Goal: Task Accomplishment & Management: Manage account settings

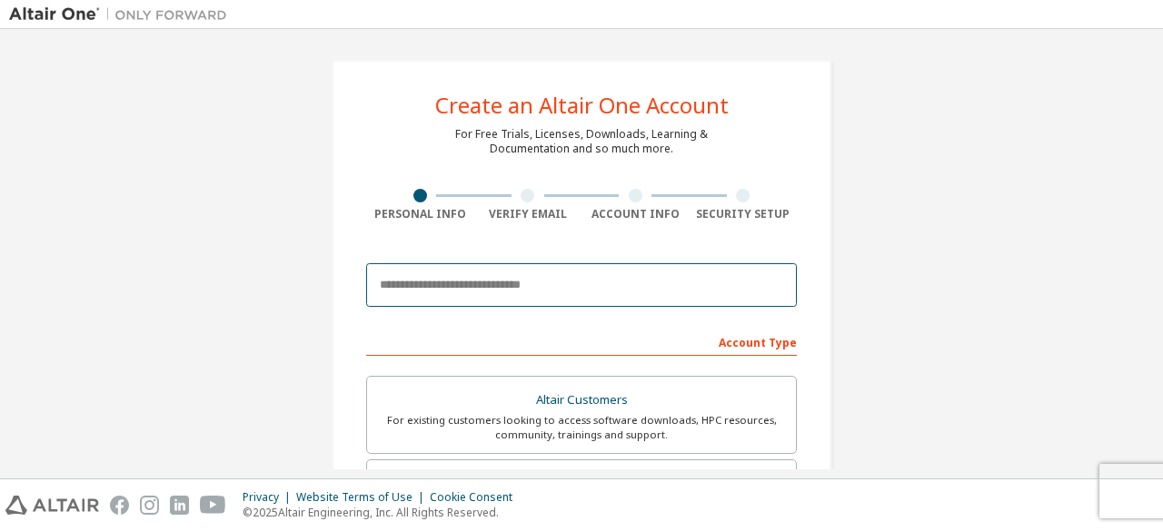
click at [519, 292] on input "email" at bounding box center [581, 285] width 431 height 44
type input "**********"
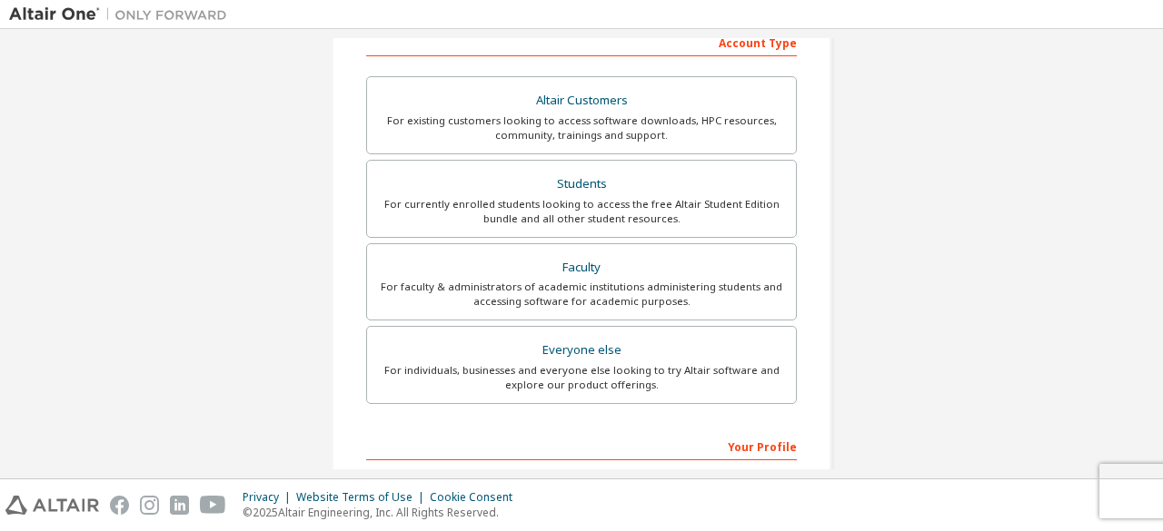
scroll to position [363, 0]
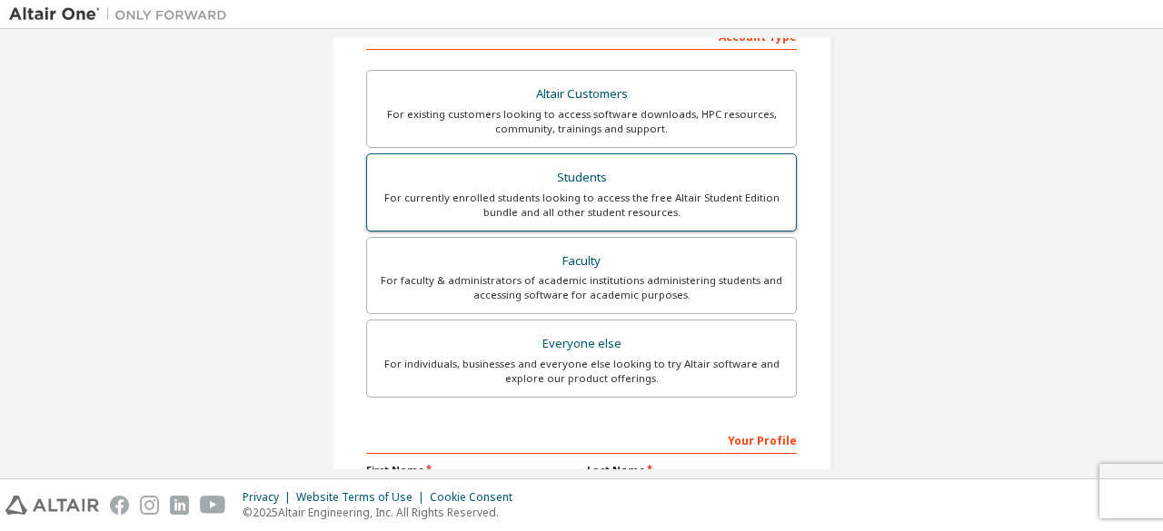
click at [600, 199] on div "For currently enrolled students looking to access the free Altair Student Editi…" at bounding box center [581, 205] width 407 height 29
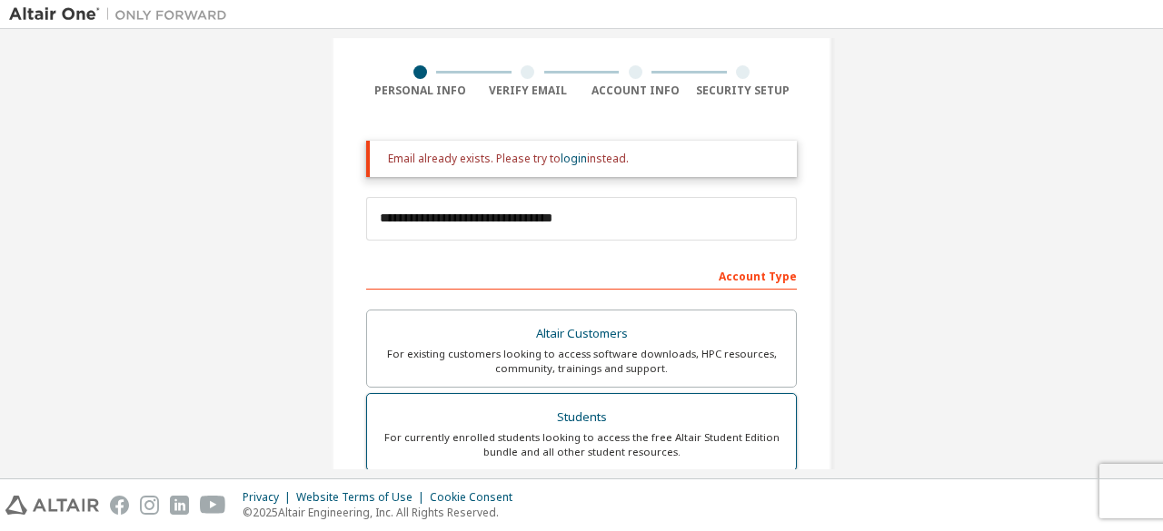
scroll to position [91, 0]
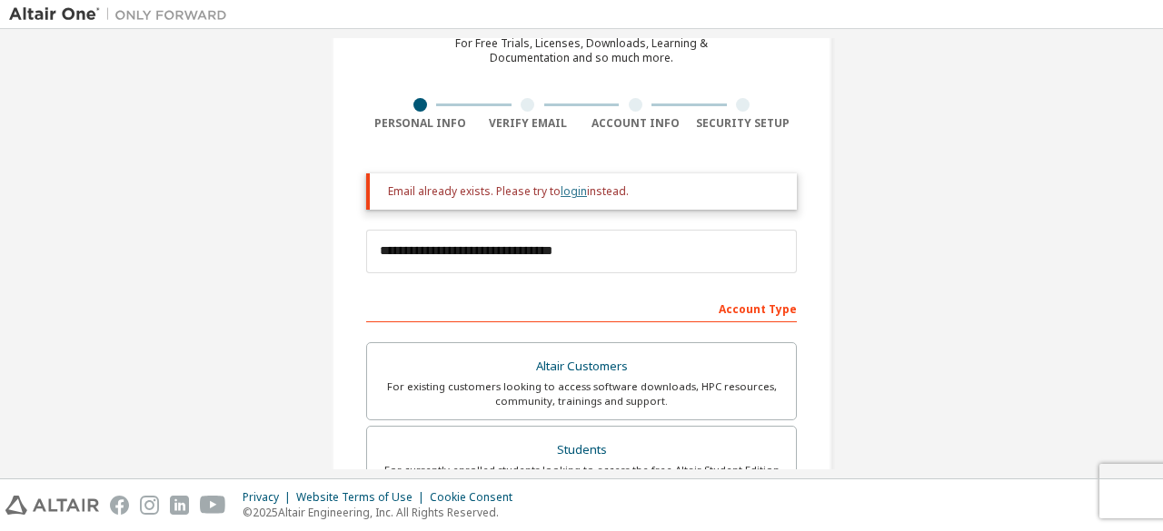
click at [575, 191] on link "login" at bounding box center [573, 190] width 26 height 15
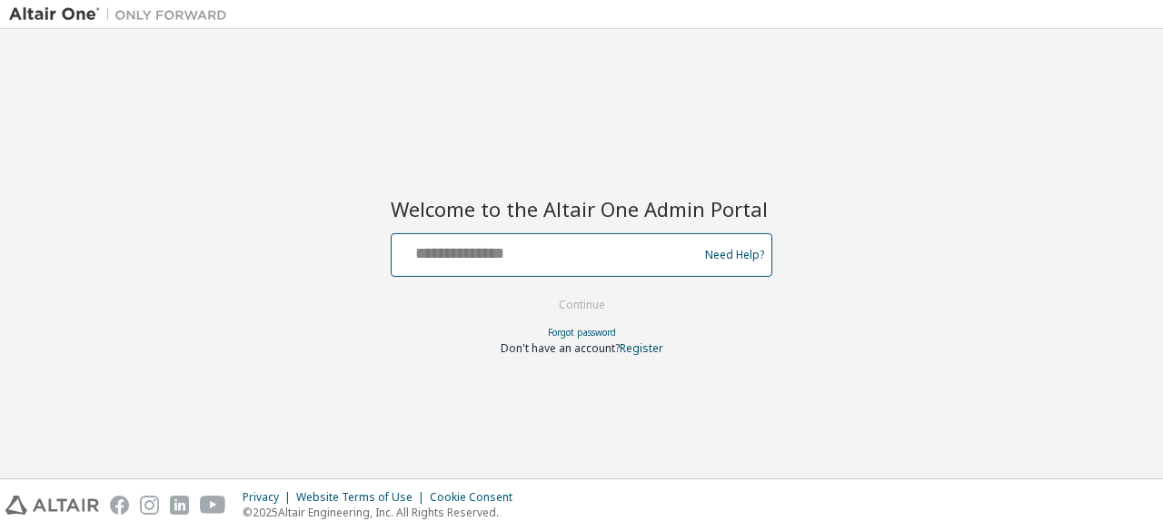
click at [558, 238] on input "text" at bounding box center [547, 251] width 297 height 26
type input "**********"
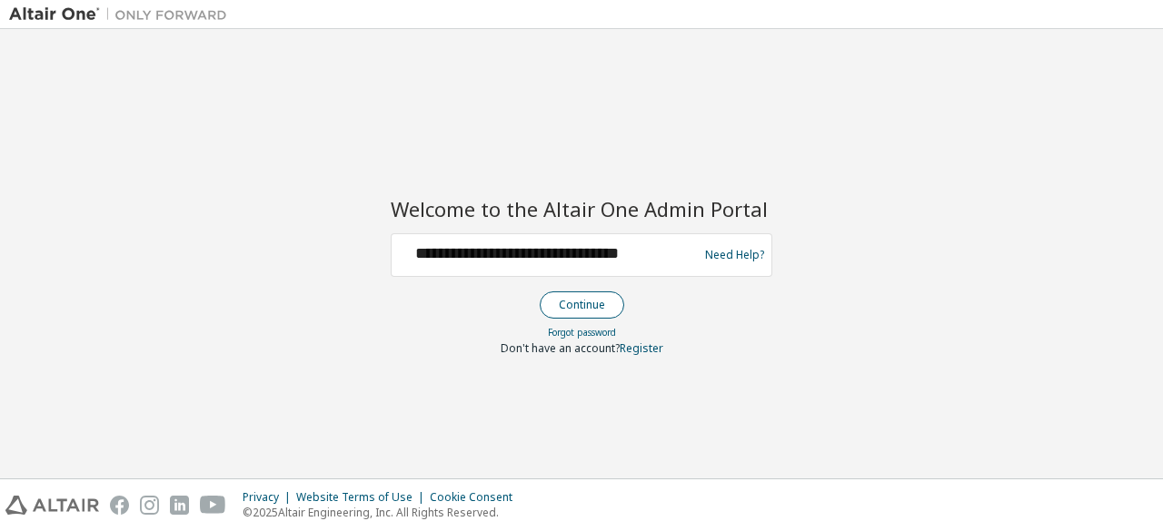
click at [589, 302] on button "Continue" at bounding box center [582, 305] width 84 height 27
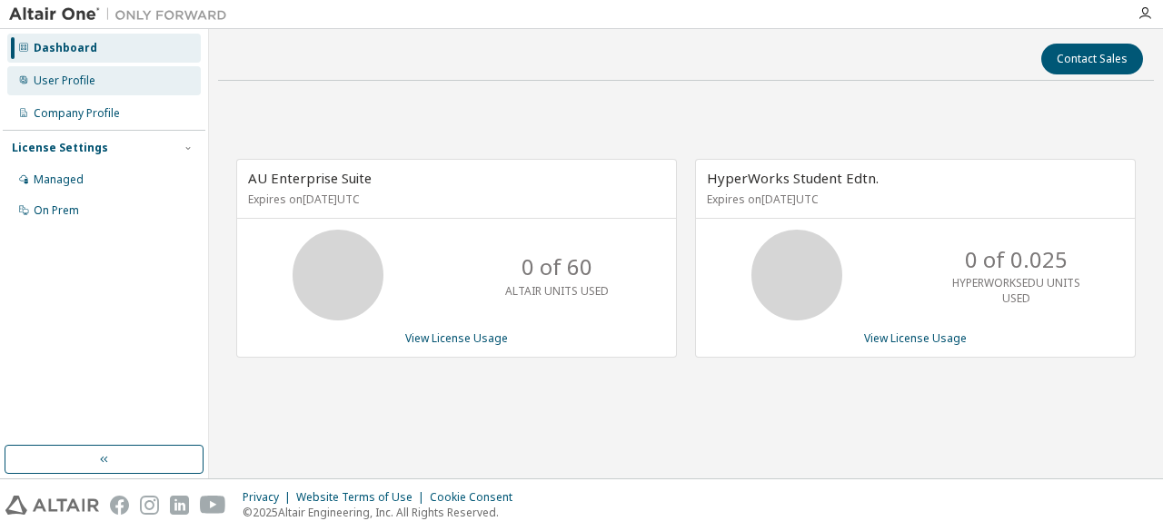
click at [100, 68] on div "User Profile" at bounding box center [103, 80] width 193 height 29
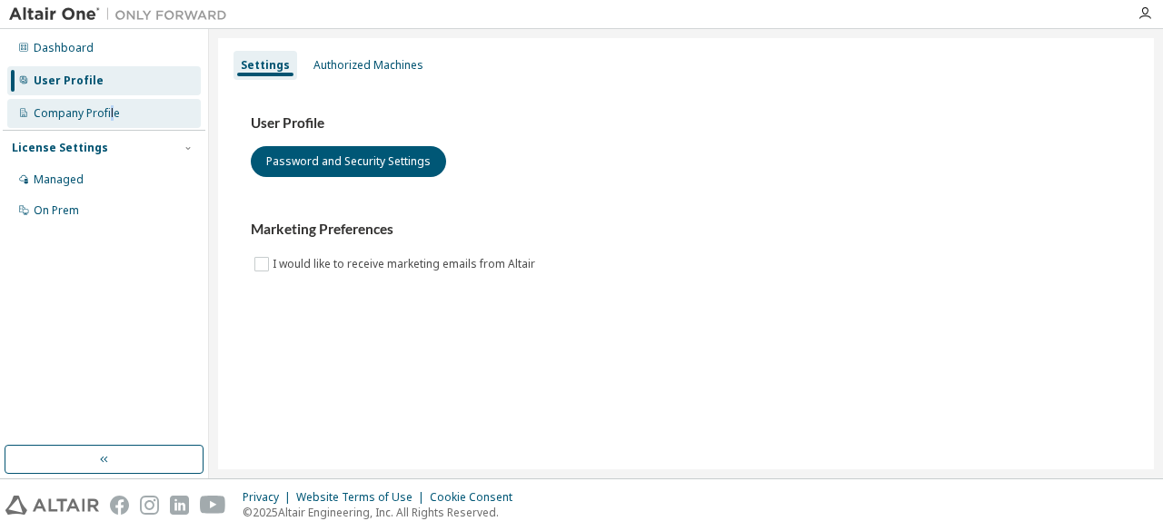
click at [111, 119] on div "Company Profile" at bounding box center [77, 113] width 86 height 15
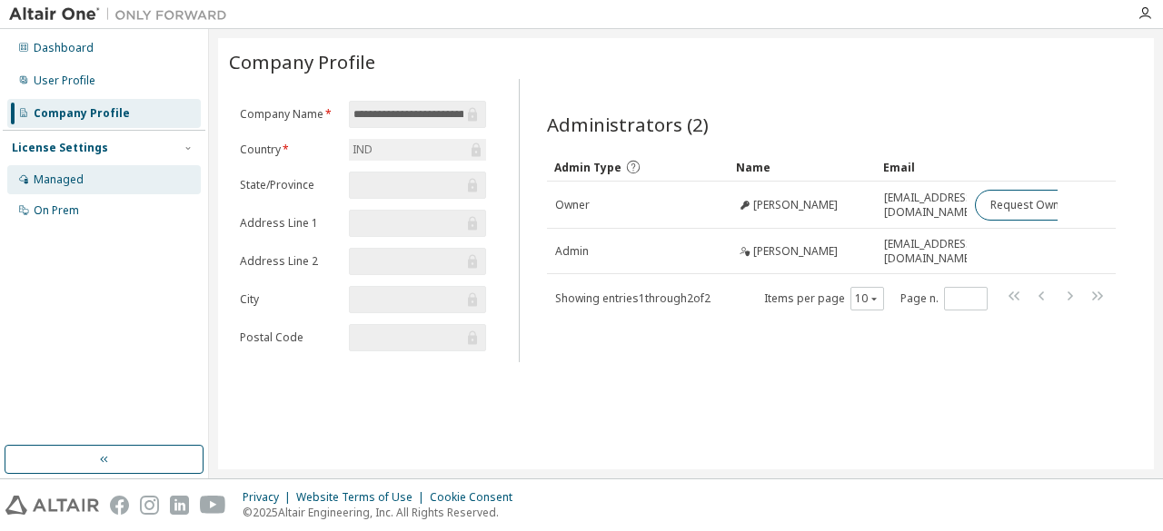
click at [110, 187] on div "Managed" at bounding box center [103, 179] width 193 height 29
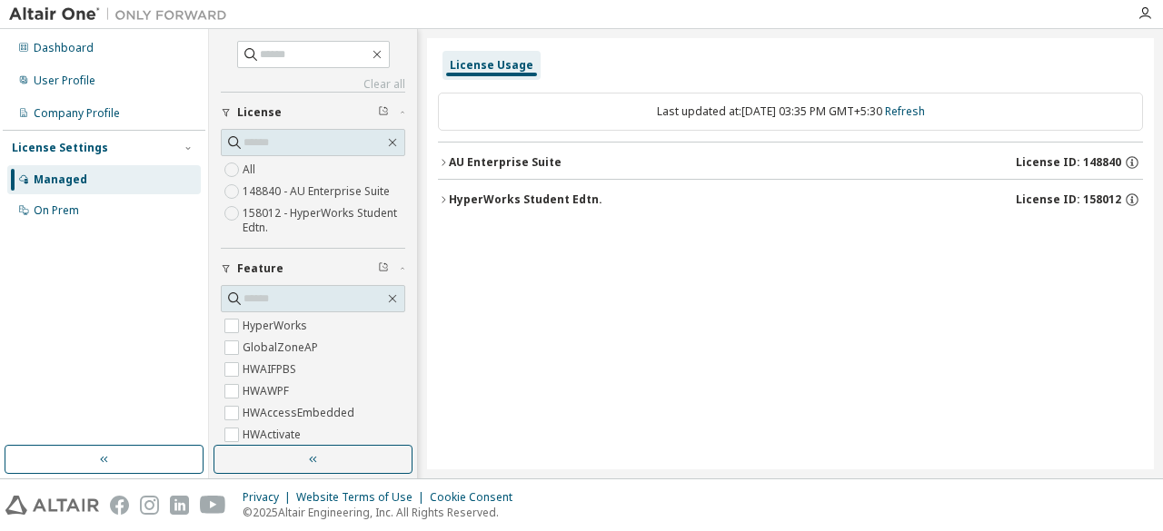
click at [1059, 159] on span "License ID: 148840" at bounding box center [1067, 162] width 105 height 15
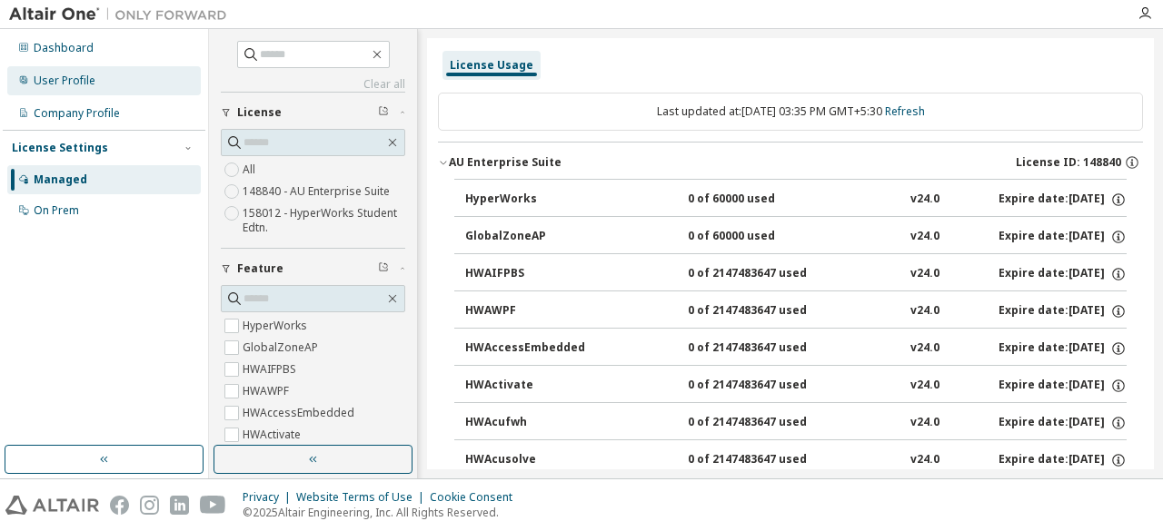
click at [78, 77] on div "User Profile" at bounding box center [65, 81] width 62 height 15
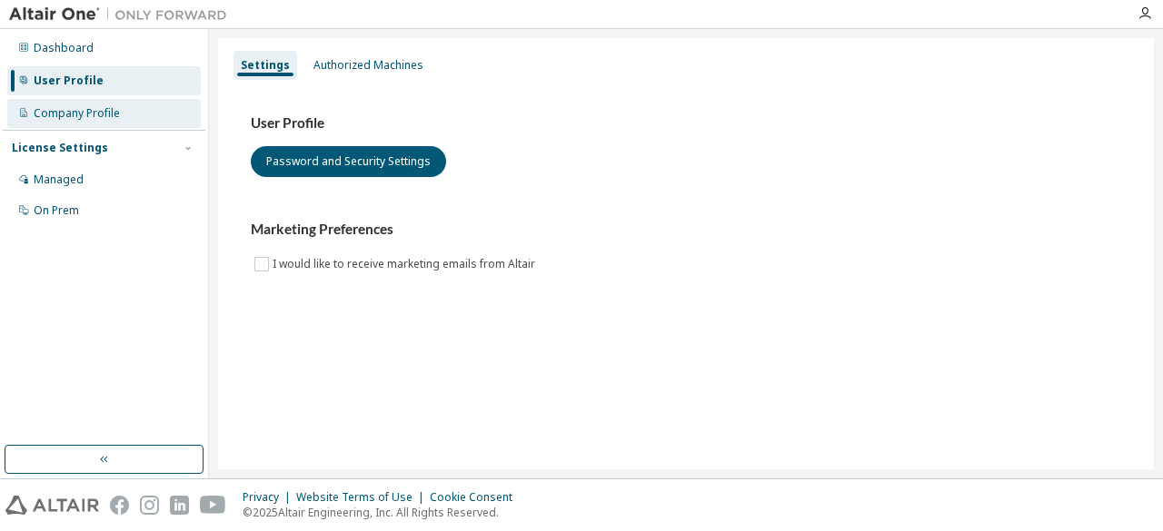
click at [83, 124] on div "Company Profile" at bounding box center [103, 113] width 193 height 29
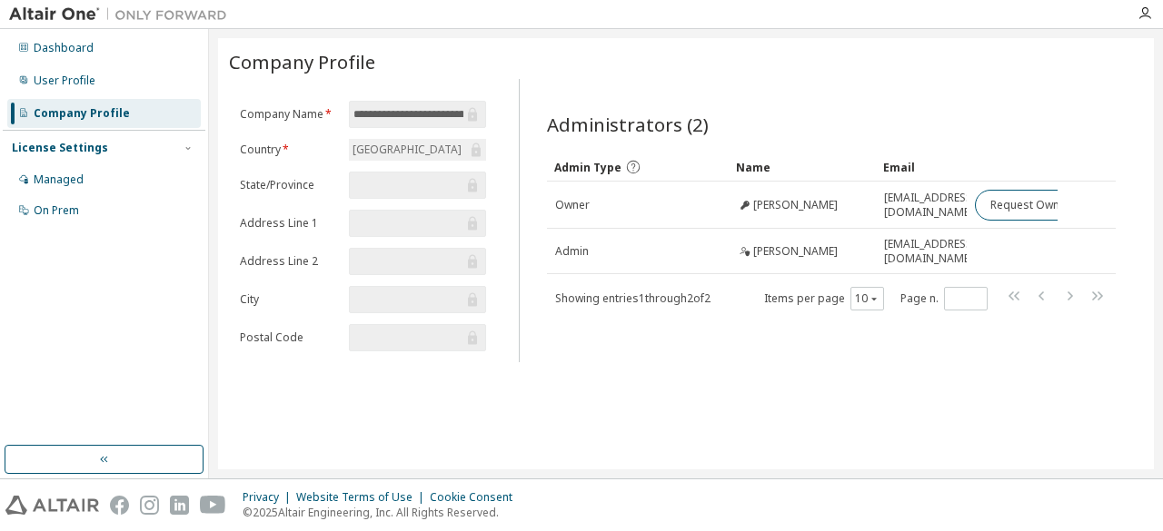
click at [85, 95] on div "Dashboard User Profile Company Profile License Settings Managed On Prem" at bounding box center [104, 129] width 203 height 195
click at [86, 84] on div "User Profile" at bounding box center [65, 81] width 62 height 15
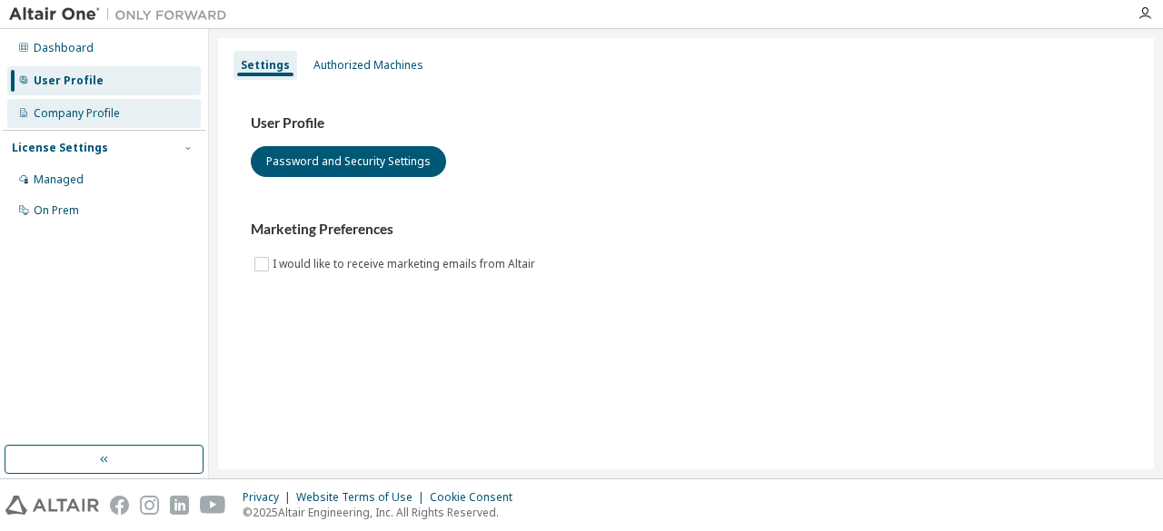
click at [91, 100] on div "Company Profile" at bounding box center [103, 113] width 193 height 29
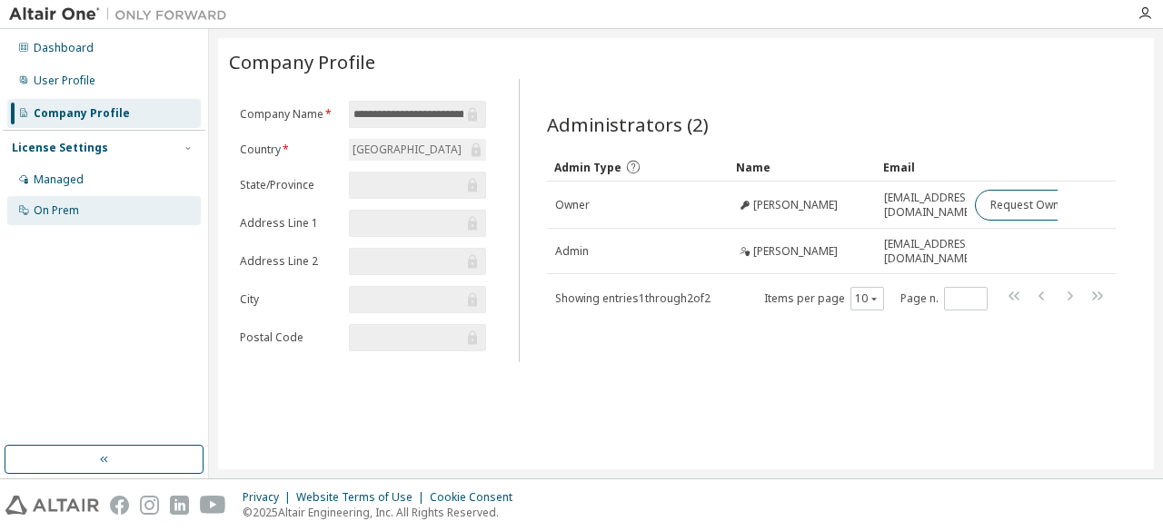
click at [111, 198] on div "On Prem" at bounding box center [103, 210] width 193 height 29
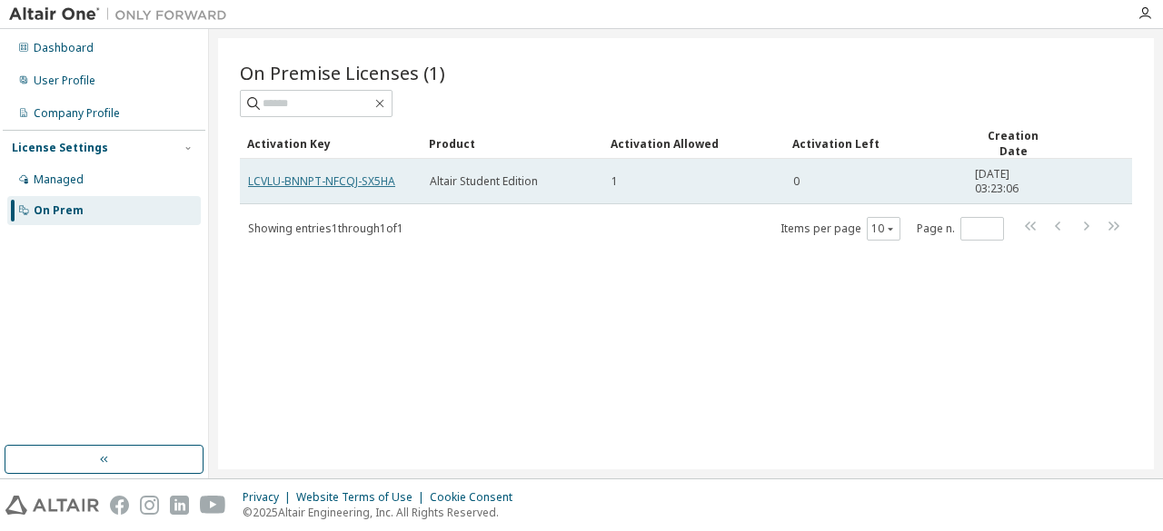
click at [318, 183] on link "LCVLU-BNNPT-NFCQJ-SX5HA" at bounding box center [321, 180] width 147 height 15
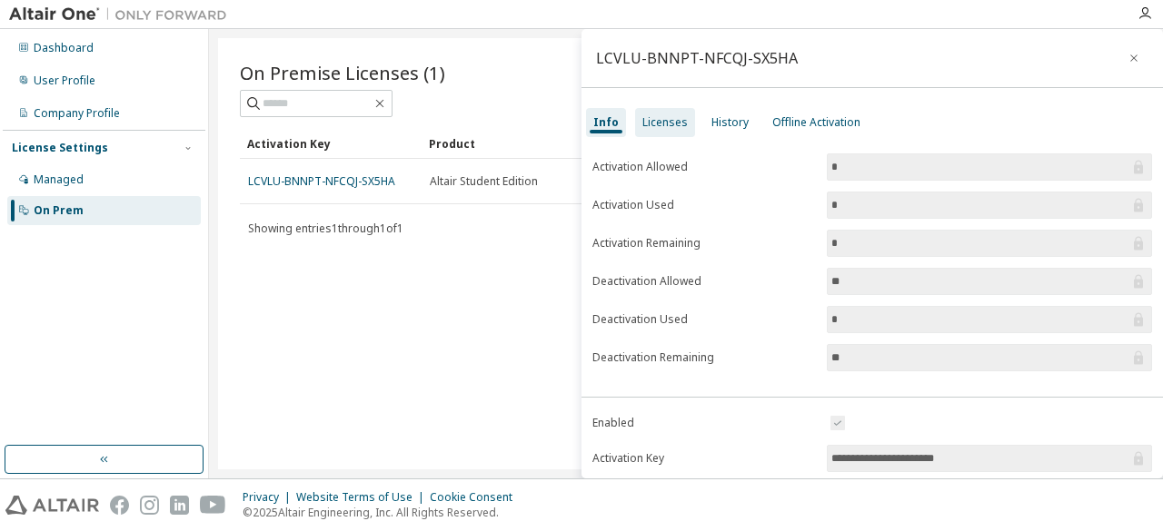
click at [660, 123] on div "Licenses" at bounding box center [664, 122] width 45 height 15
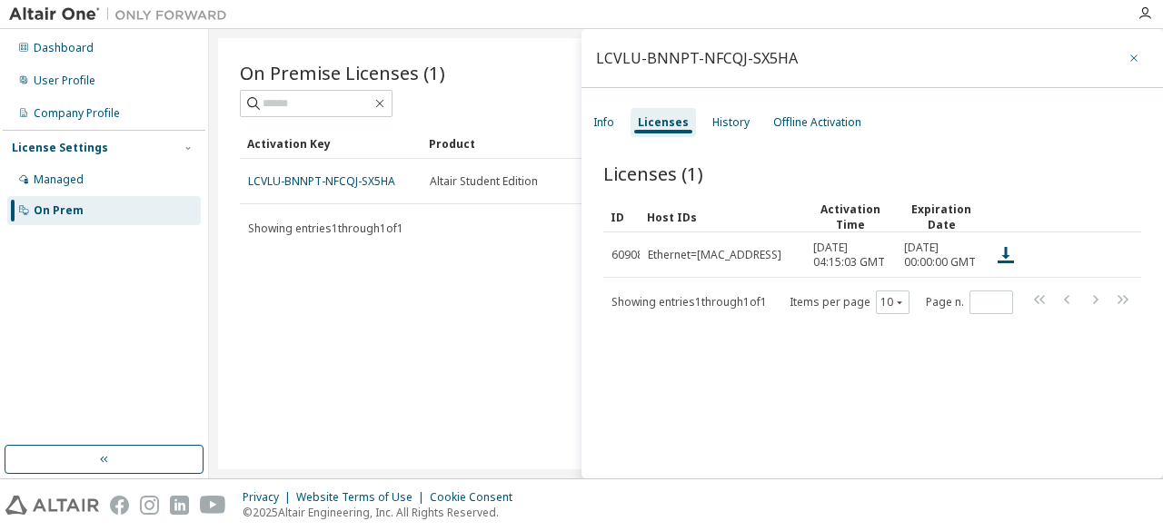
click at [1127, 55] on icon "button" at bounding box center [1133, 58] width 13 height 15
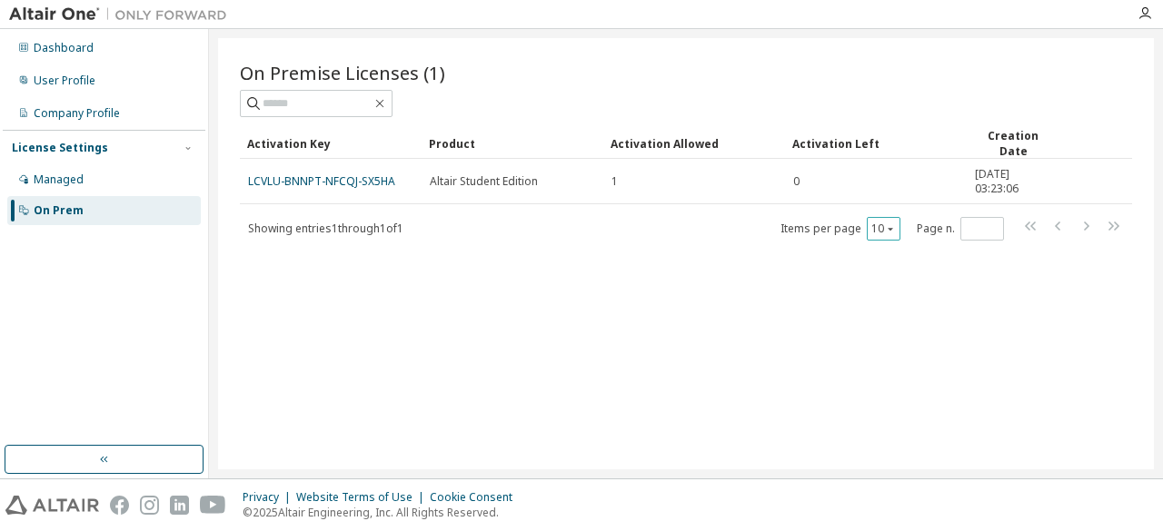
click at [892, 229] on icon "button" at bounding box center [890, 228] width 11 height 11
click at [770, 319] on div "On Premise Licenses (1) Clear Load Save Save As Field Operator Value Select fil…" at bounding box center [686, 253] width 936 height 431
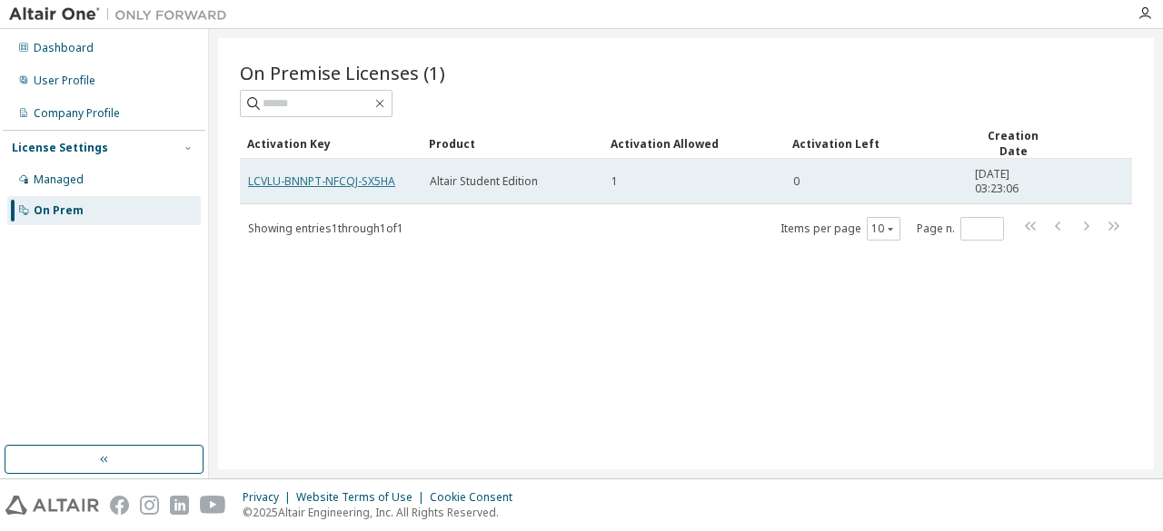
click at [320, 176] on link "LCVLU-BNNPT-NFCQJ-SX5HA" at bounding box center [321, 180] width 147 height 15
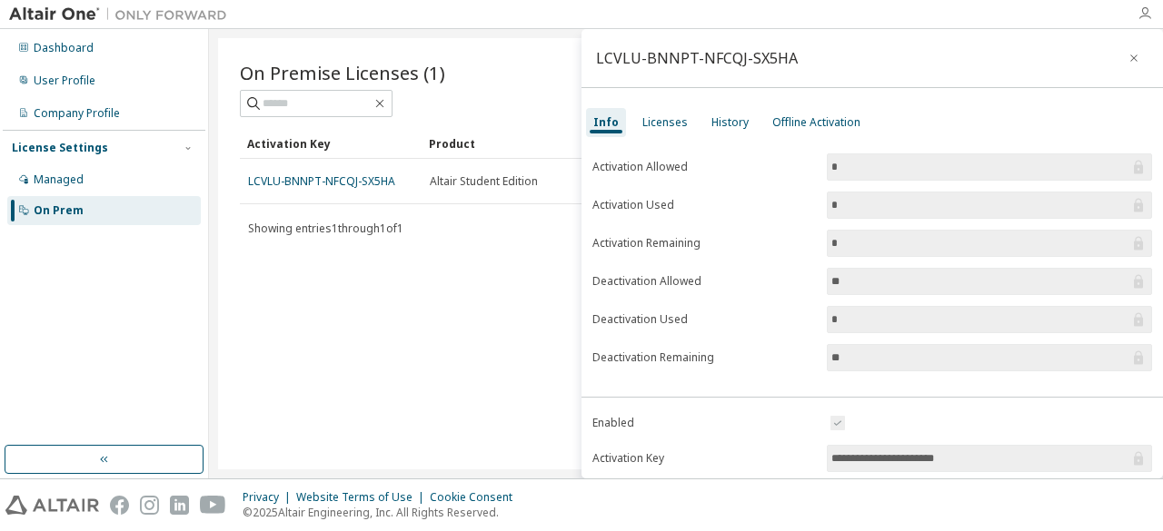
click at [1139, 9] on icon "button" at bounding box center [1144, 13] width 15 height 15
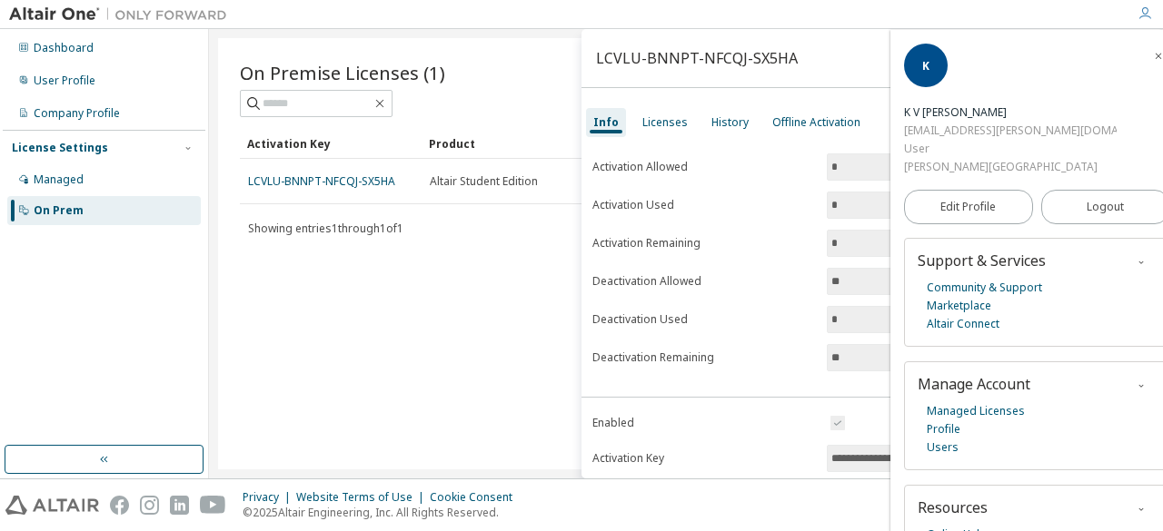
click at [487, 295] on div "On Premise Licenses (1) Clear Load Save Save As Field Operator Value Select fil…" at bounding box center [686, 253] width 936 height 431
click at [407, 324] on div "On Premise Licenses (1) Clear Load Save Save As Field Operator Value Select fil…" at bounding box center [686, 253] width 936 height 431
click at [507, 274] on div "On Premise Licenses (1) Clear Load Save Save As Field Operator Value Select fil…" at bounding box center [686, 253] width 936 height 431
click at [1153, 56] on icon "button" at bounding box center [1158, 56] width 11 height 11
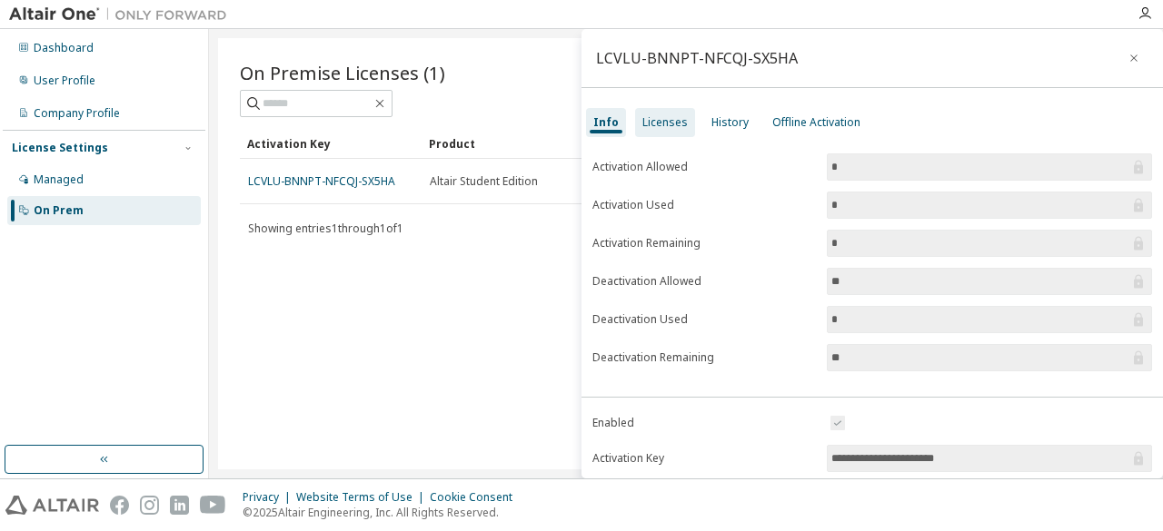
click at [668, 114] on div "Licenses" at bounding box center [665, 122] width 60 height 29
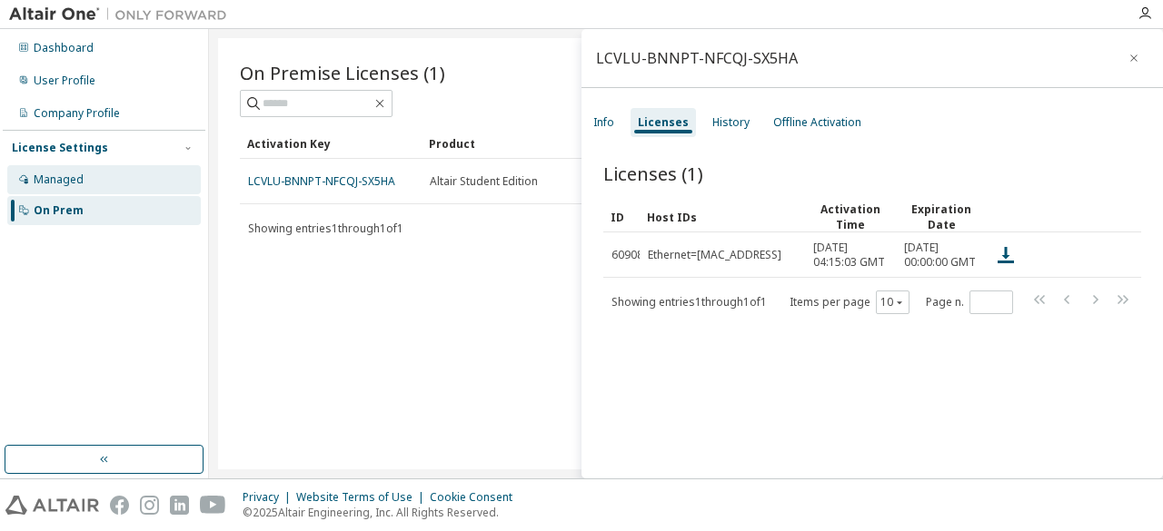
click at [49, 189] on div "Managed" at bounding box center [103, 179] width 193 height 29
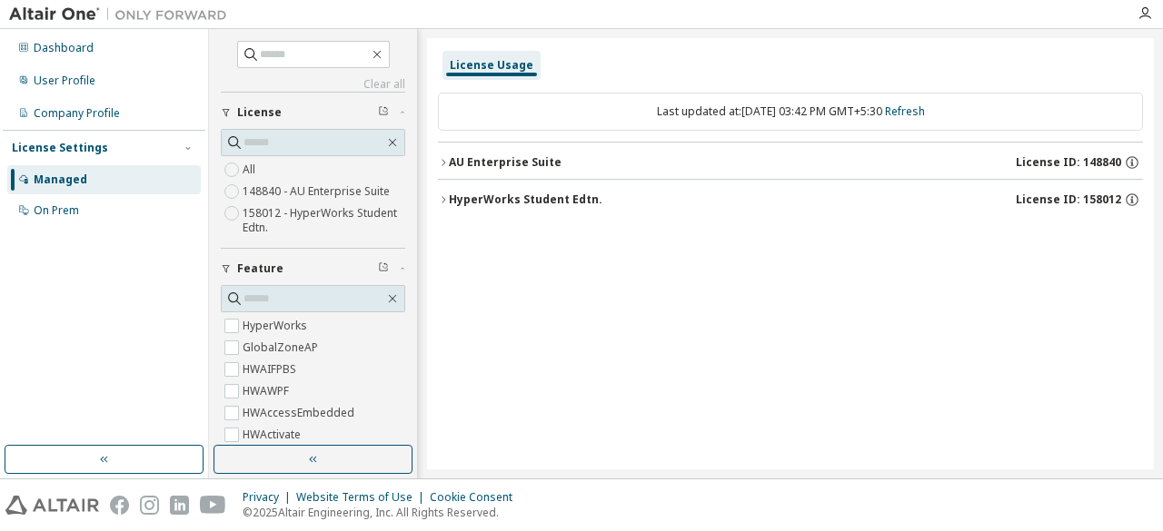
click at [947, 202] on div "HyperWorks Student Edtn. License ID: 158012" at bounding box center [796, 200] width 694 height 16
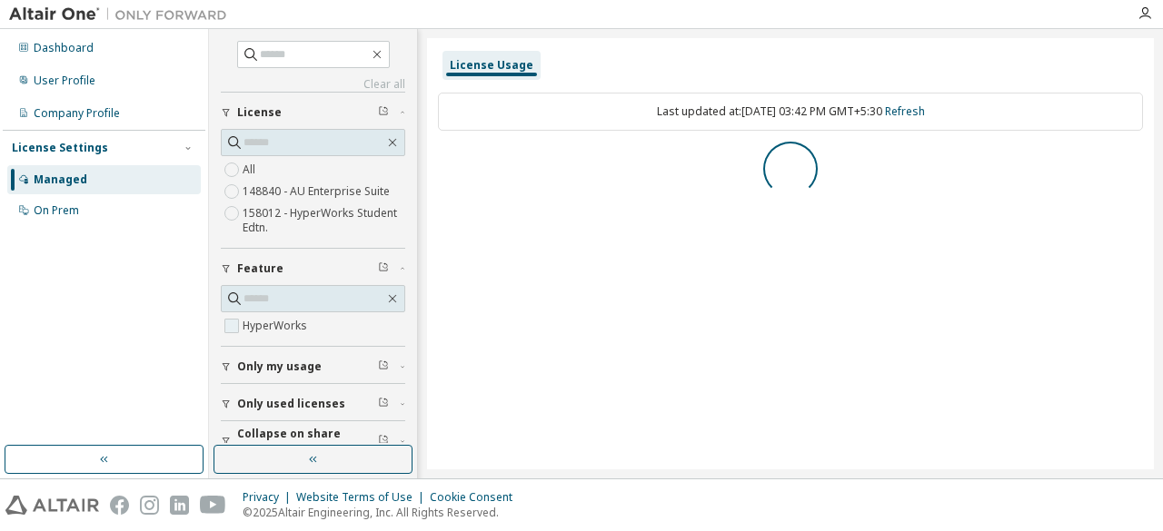
click at [269, 319] on label "HyperWorks" at bounding box center [277, 326] width 68 height 22
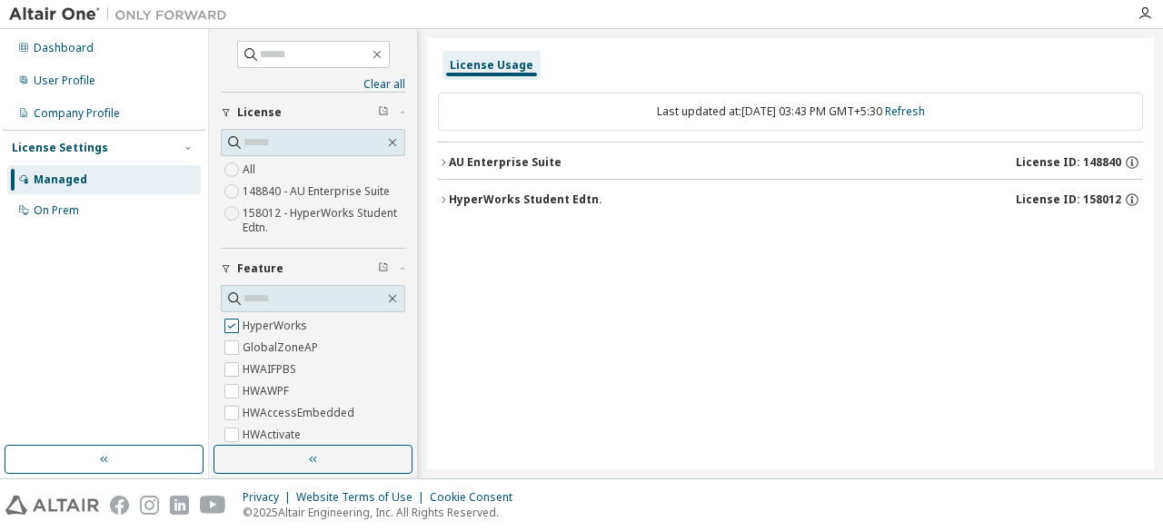
click at [282, 324] on label "HyperWorks" at bounding box center [277, 326] width 68 height 22
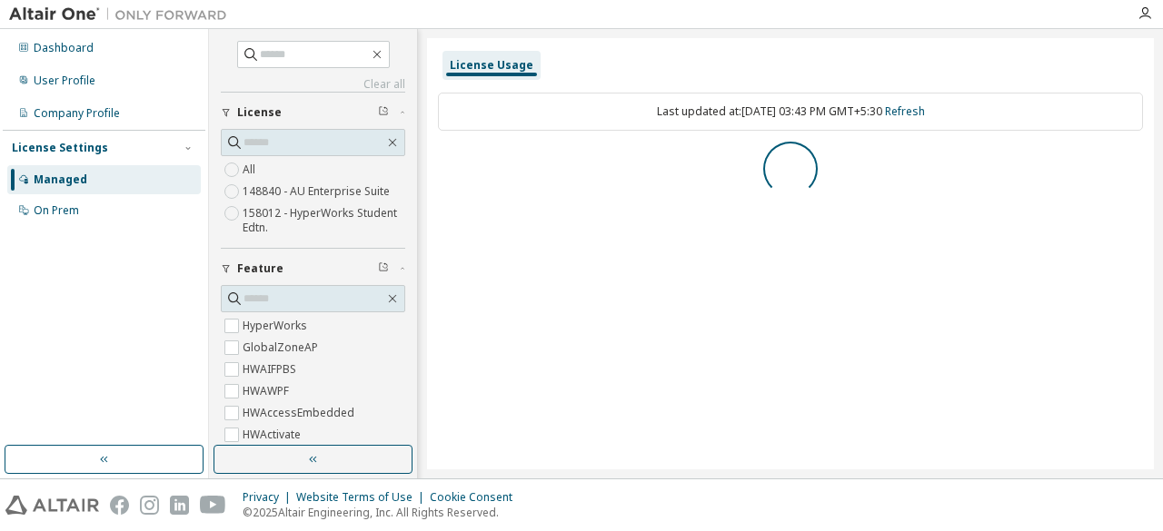
click at [306, 212] on label "158012 - HyperWorks Student Edtn." at bounding box center [324, 221] width 163 height 36
click at [326, 192] on label "148840 - AU Enterprise Suite" at bounding box center [318, 192] width 151 height 22
click at [322, 208] on label "158012 - HyperWorks Student Edtn." at bounding box center [324, 221] width 163 height 36
click at [362, 193] on label "148840 - AU Enterprise Suite" at bounding box center [318, 192] width 151 height 22
click at [253, 166] on label "All" at bounding box center [251, 170] width 16 height 22
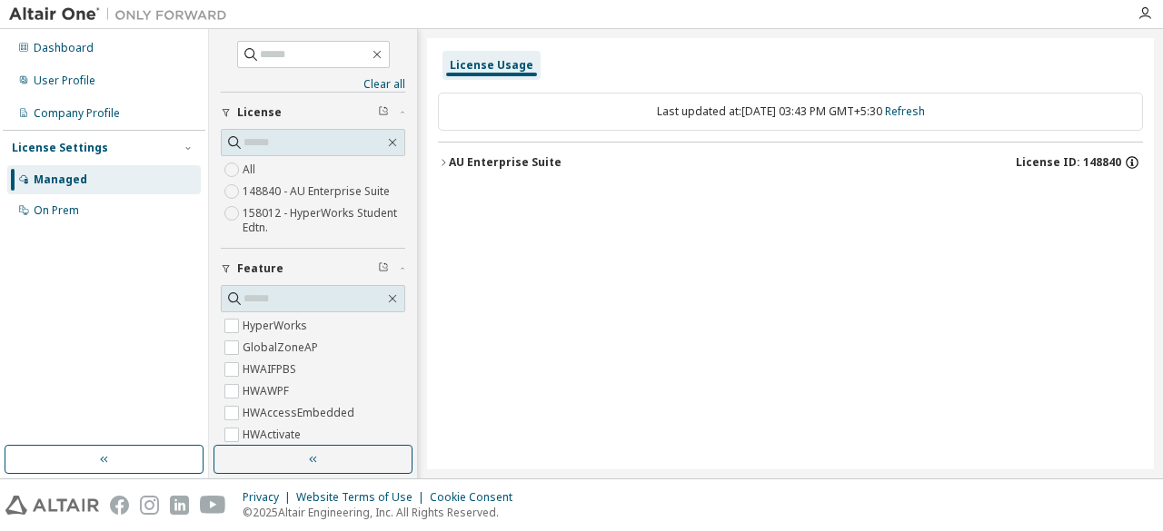
click at [1125, 162] on icon "button" at bounding box center [1131, 162] width 13 height 13
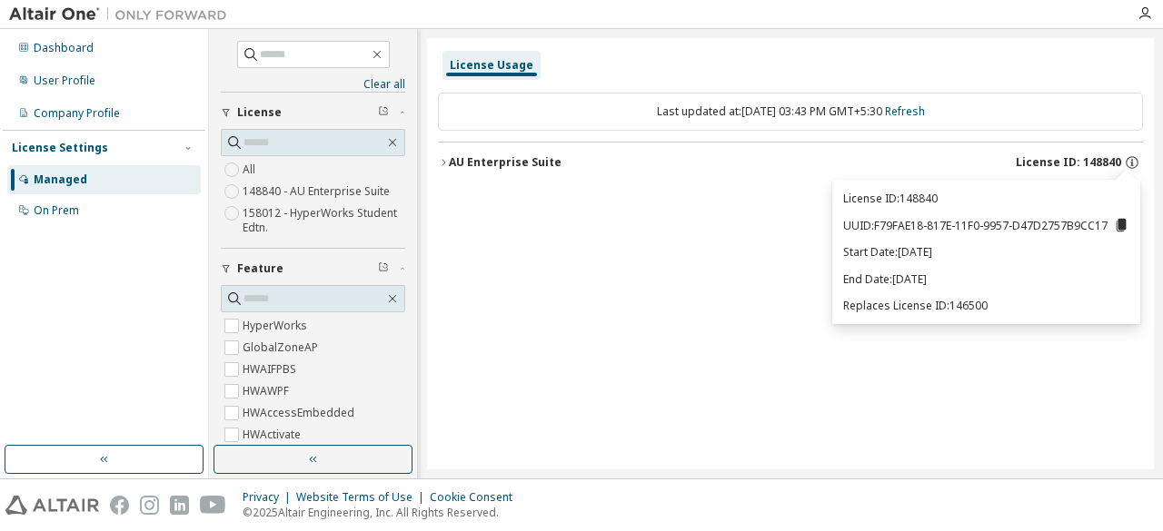
click at [561, 315] on div "License Usage Last updated at: [DATE] 03:43 PM GMT+5:30 Refresh AU Enterprise S…" at bounding box center [790, 253] width 727 height 431
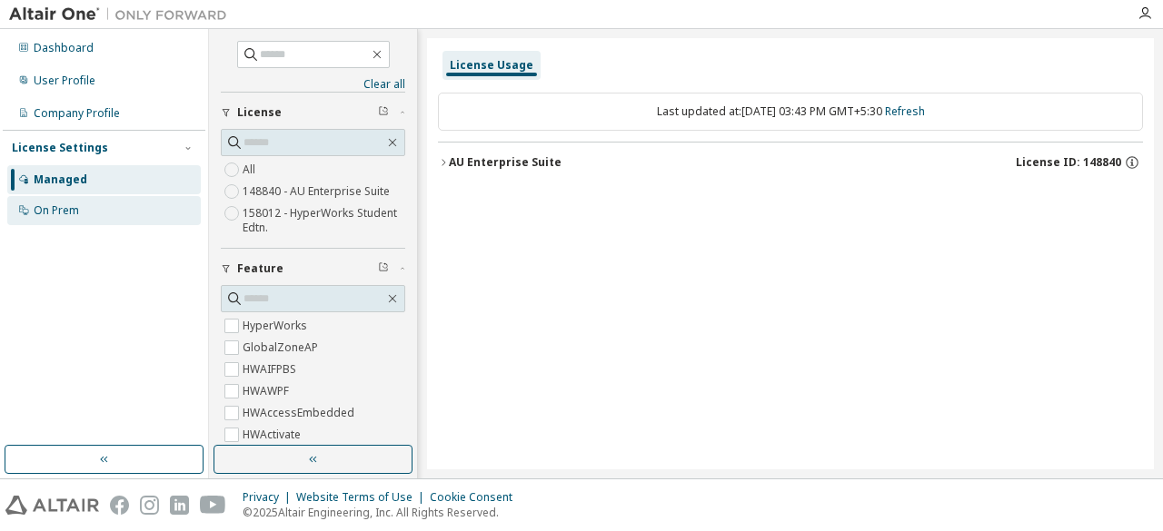
click at [143, 219] on div "On Prem" at bounding box center [103, 210] width 193 height 29
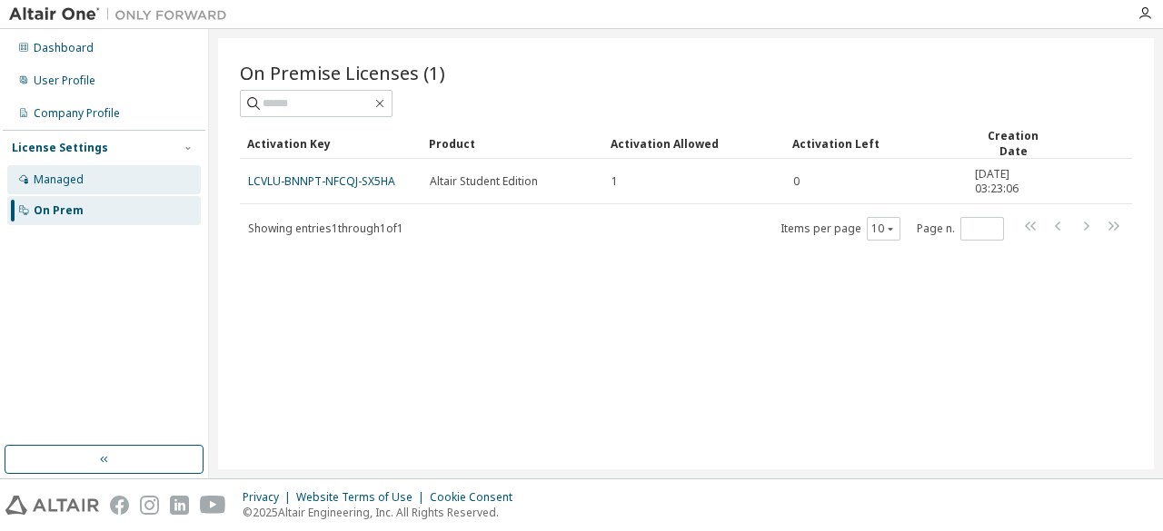
click at [109, 179] on div "Managed" at bounding box center [103, 179] width 193 height 29
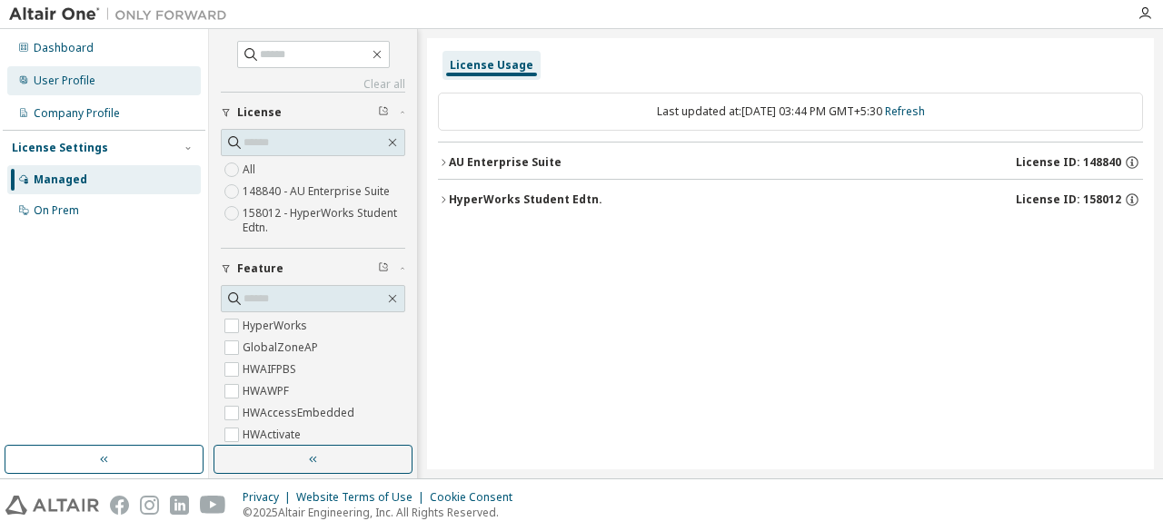
click at [100, 79] on div "User Profile" at bounding box center [103, 80] width 193 height 29
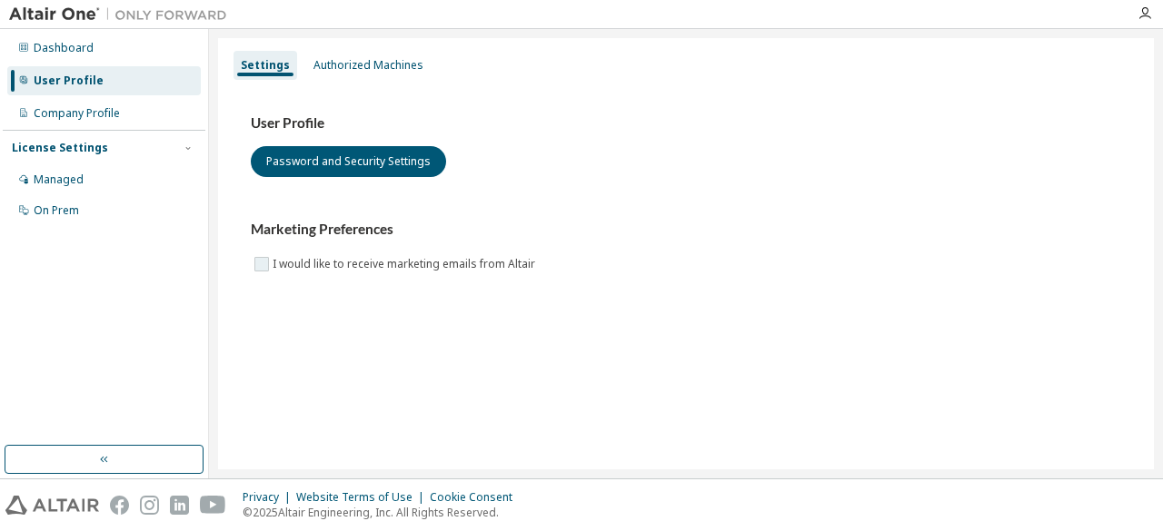
click at [389, 263] on label "I would like to receive marketing emails from Altair" at bounding box center [405, 264] width 266 height 22
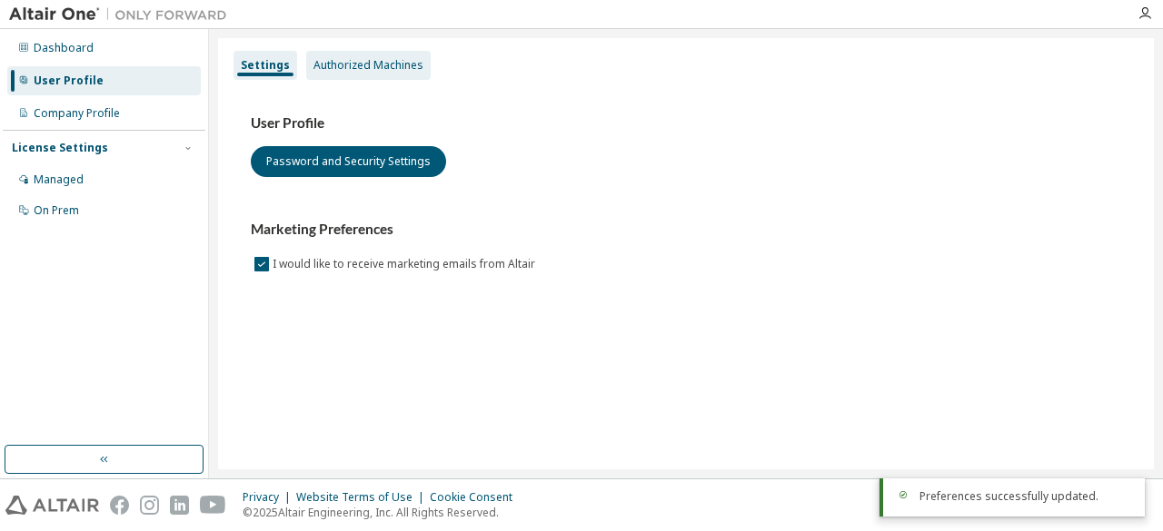
click at [378, 59] on div "Authorized Machines" at bounding box center [368, 65] width 110 height 15
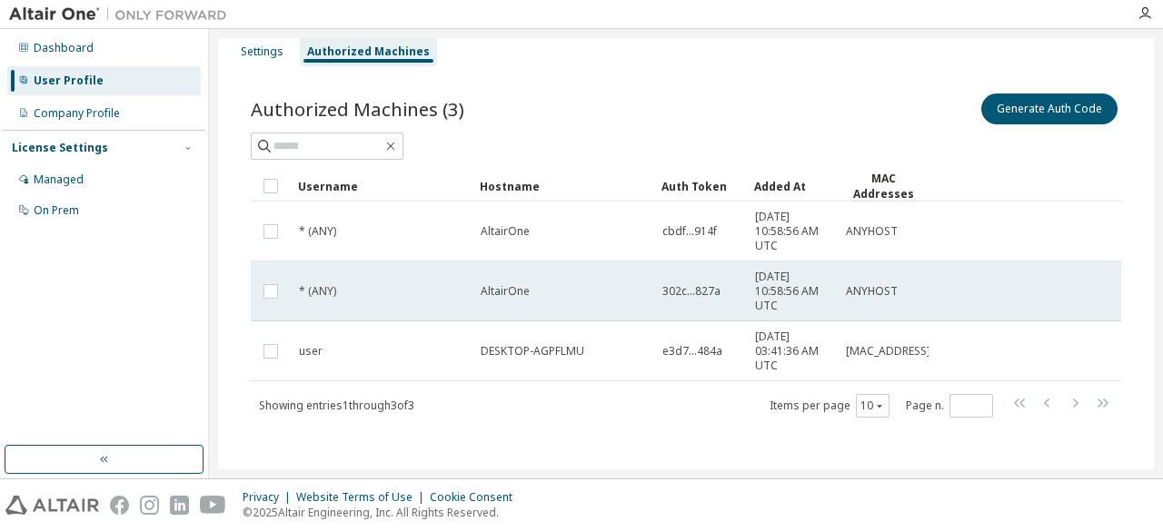
scroll to position [17, 0]
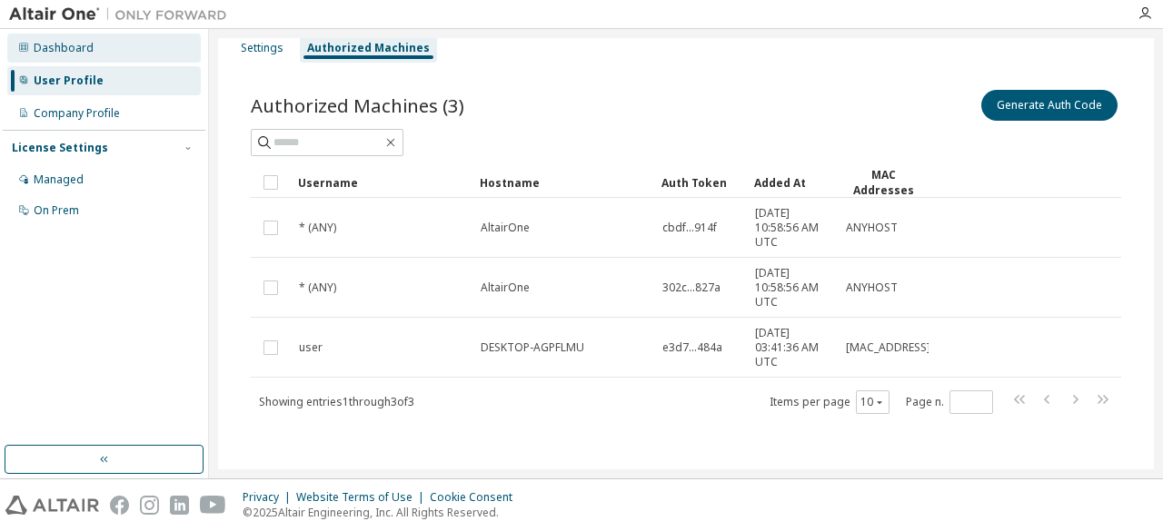
click at [64, 47] on div "Dashboard" at bounding box center [64, 48] width 60 height 15
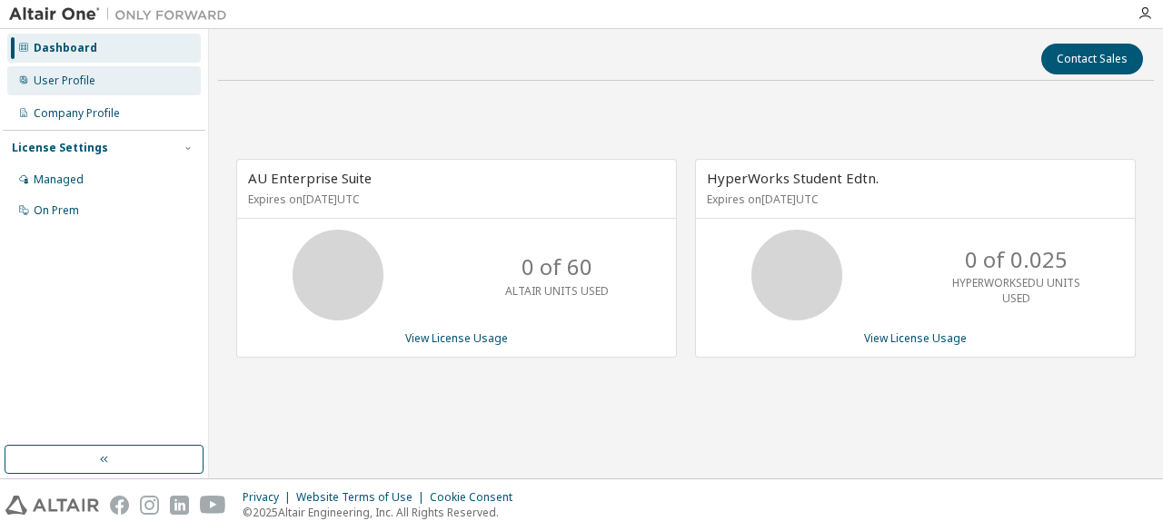
click at [45, 87] on div "User Profile" at bounding box center [65, 81] width 62 height 15
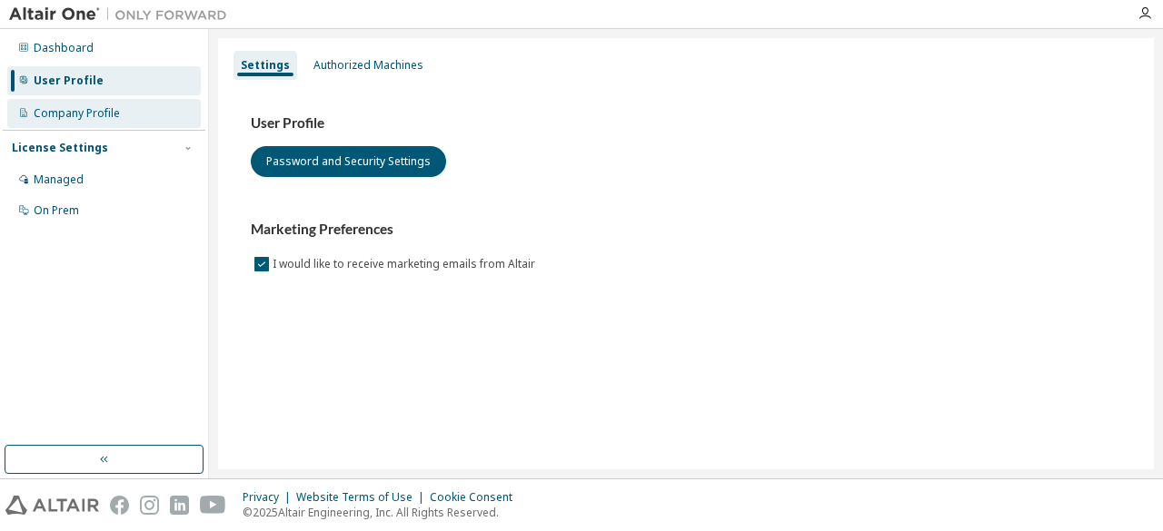
click at [81, 117] on div "Company Profile" at bounding box center [77, 113] width 86 height 15
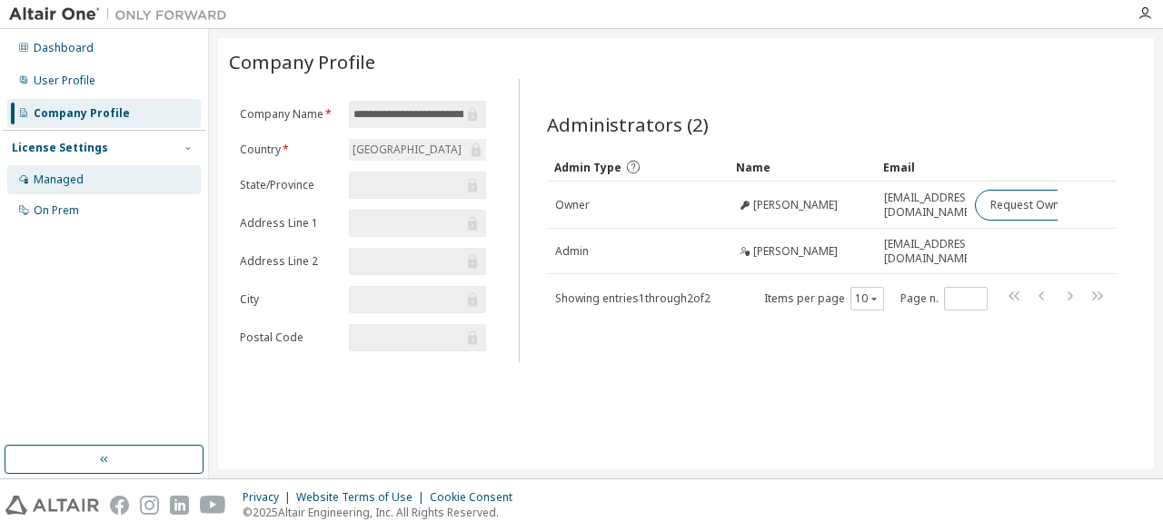
click at [107, 165] on div "Managed" at bounding box center [103, 179] width 193 height 29
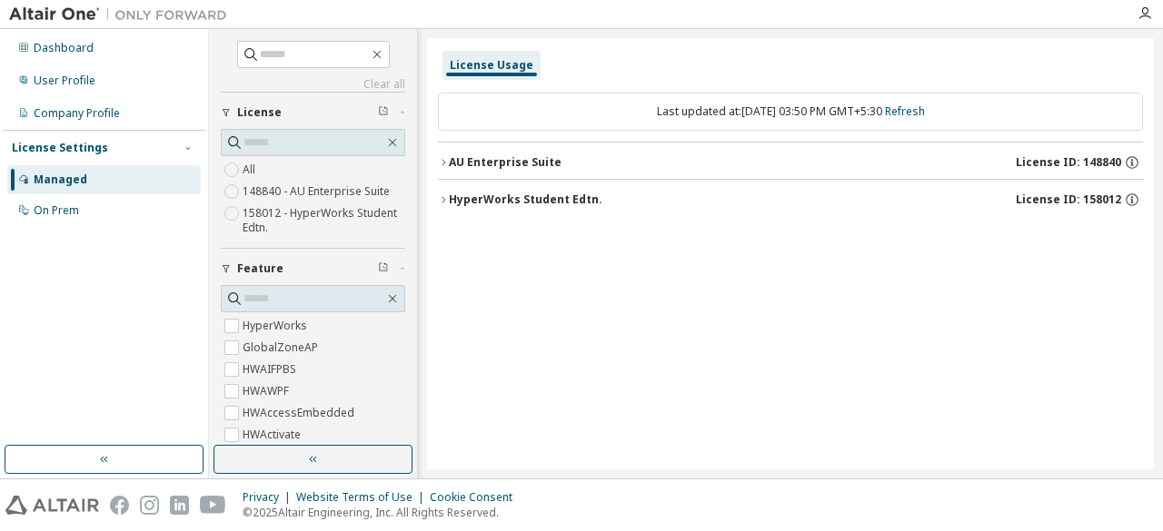
click at [111, 188] on div "Managed" at bounding box center [103, 179] width 193 height 29
click at [109, 209] on div "On Prem" at bounding box center [103, 210] width 193 height 29
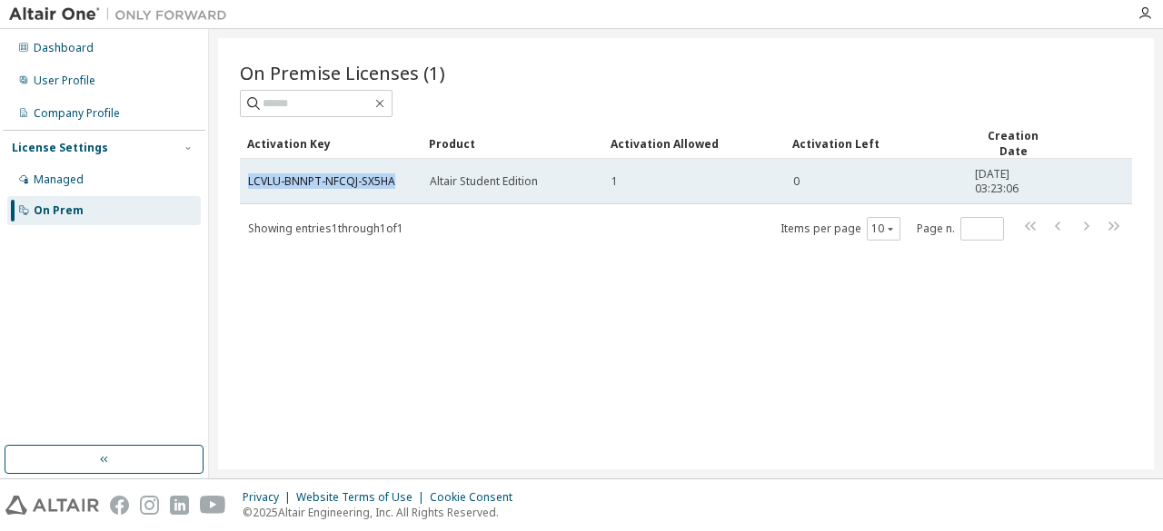
drag, startPoint x: 394, startPoint y: 170, endPoint x: 243, endPoint y: 184, distance: 152.4
click at [243, 184] on td "LCVLU-BNNPT-NFCQJ-SX5HA" at bounding box center [331, 181] width 182 height 45
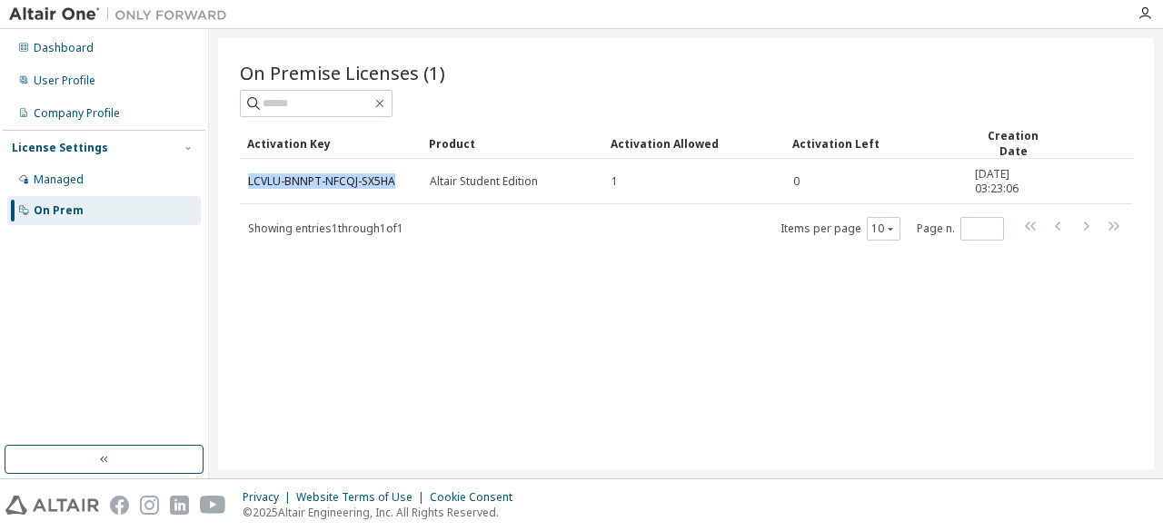
copy link "LCVLU-BNNPT-NFCQJ-SX5HA"
